Goal: Check status

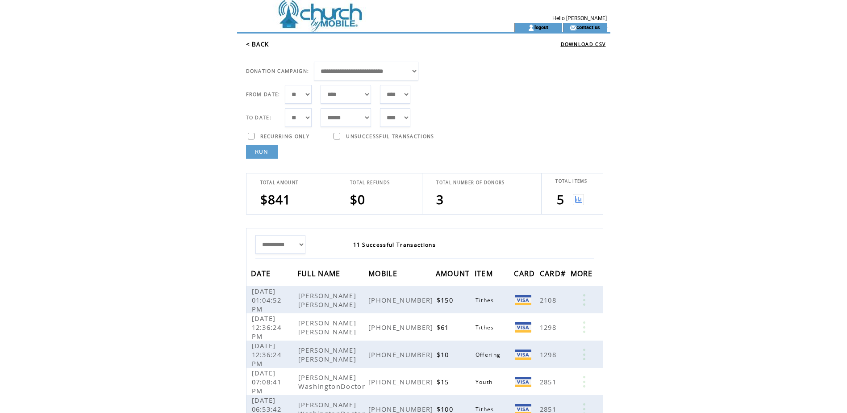
click at [615, 129] on html "**********" at bounding box center [423, 206] width 847 height 413
click at [576, 200] on img at bounding box center [578, 199] width 11 height 11
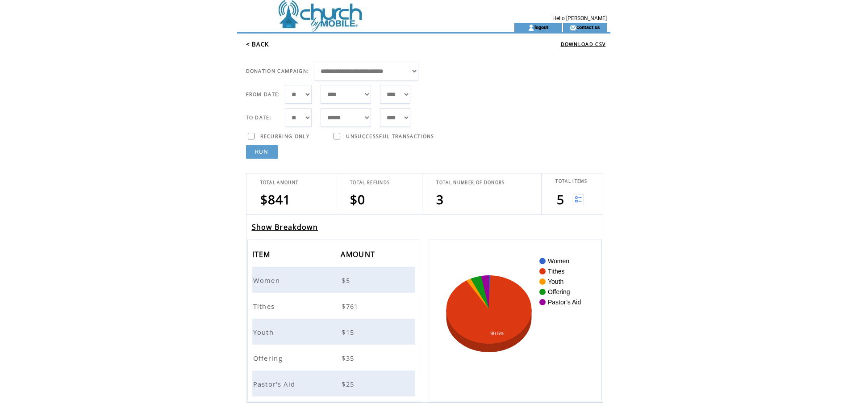
click at [275, 229] on link "Show Breakdown" at bounding box center [285, 227] width 67 height 10
